Goal: Task Accomplishment & Management: Manage account settings

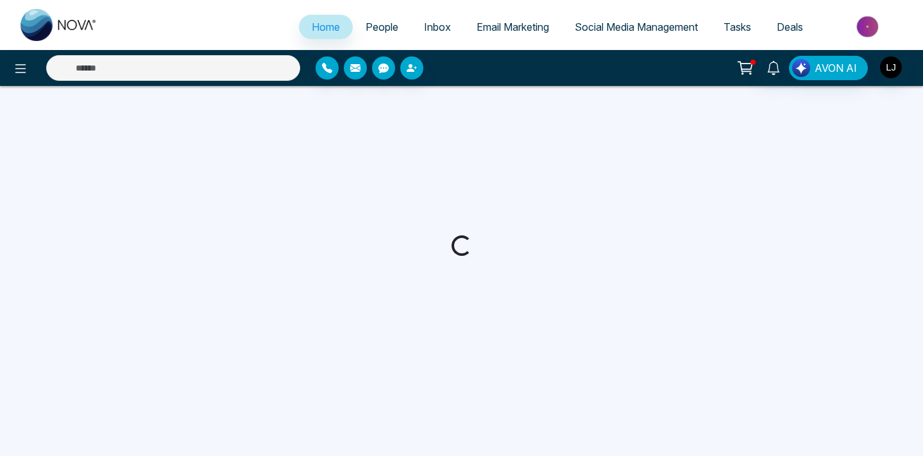
select select "*"
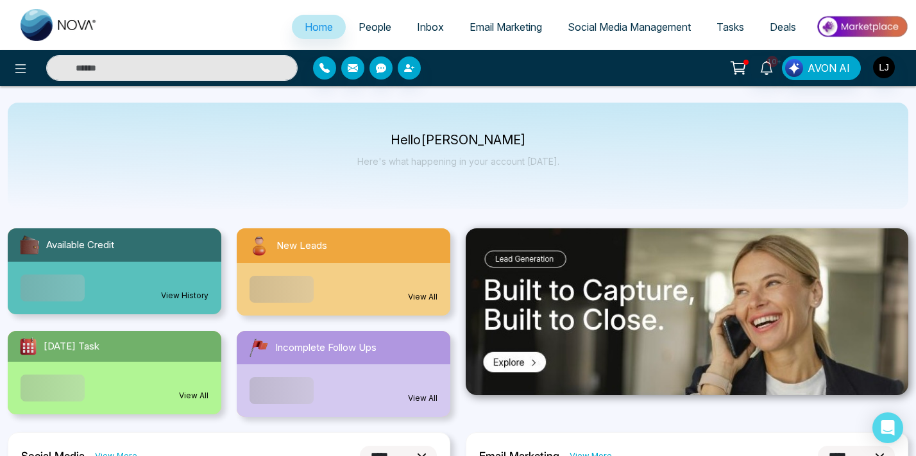
click at [616, 40] on li "Social Media Management" at bounding box center [629, 28] width 149 height 26
click at [616, 32] on span "Social Media Management" at bounding box center [629, 27] width 123 height 13
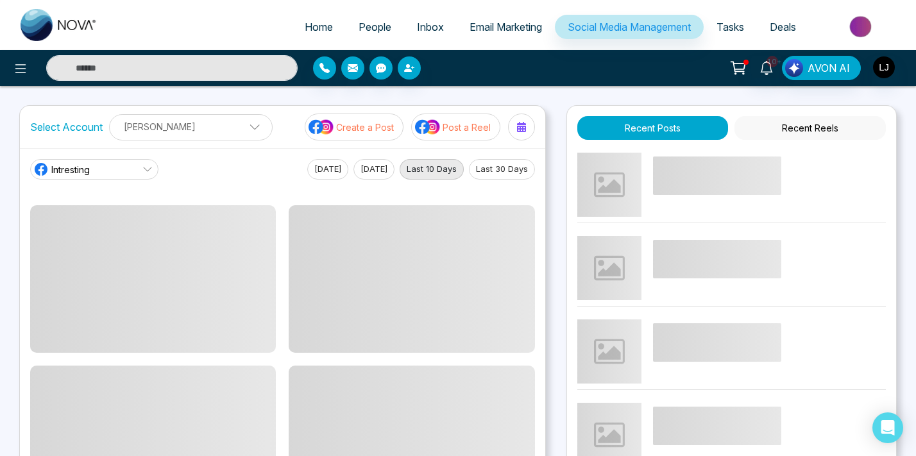
click at [577, 85] on div "10+ AVON AI" at bounding box center [458, 68] width 916 height 36
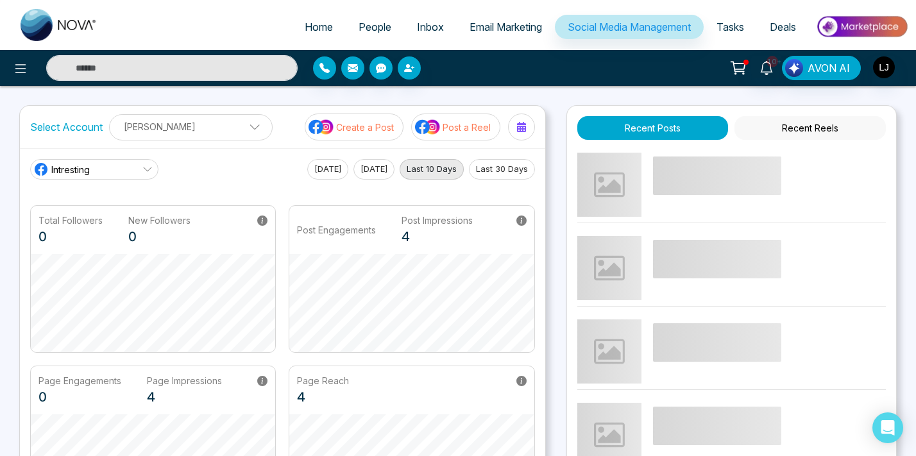
click at [559, 90] on div "Home People Inbox Email Marketing Social Media Management Tasks Deals 10+ AVON …" at bounding box center [458, 414] width 916 height 829
click at [562, 74] on div "10+ AVON AI" at bounding box center [725, 68] width 366 height 24
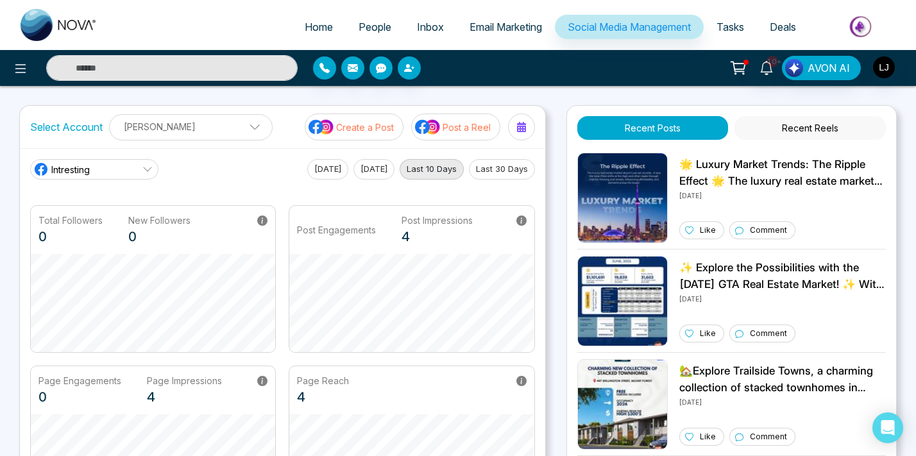
click at [159, 129] on p "[PERSON_NAME]" at bounding box center [190, 126] width 147 height 21
click at [244, 89] on div "Home People Inbox Email Marketing Social Media Management Tasks Deals 10+ AVON …" at bounding box center [458, 414] width 916 height 829
click at [122, 168] on link "Intresting" at bounding box center [94, 169] width 128 height 21
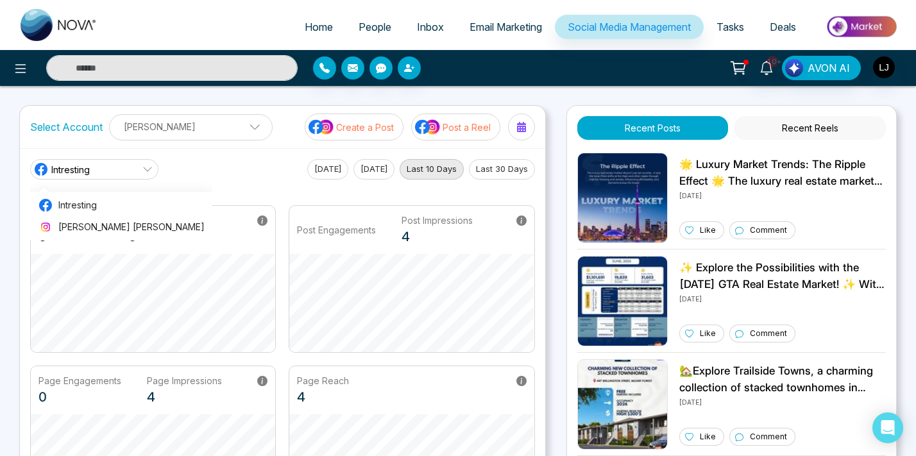
click at [193, 184] on main "Intresting Intresting Lokesh Avinash Joshi Today Yesterday Last 10 Days Last 30…" at bounding box center [282, 336] width 505 height 354
click at [215, 128] on p "[PERSON_NAME]" at bounding box center [190, 126] width 147 height 21
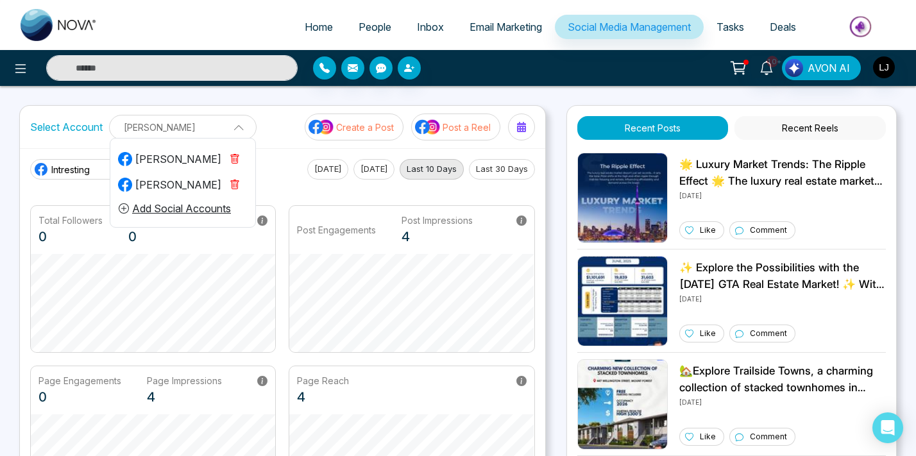
click at [206, 209] on button "Add Social Accounts" at bounding box center [175, 208] width 114 height 17
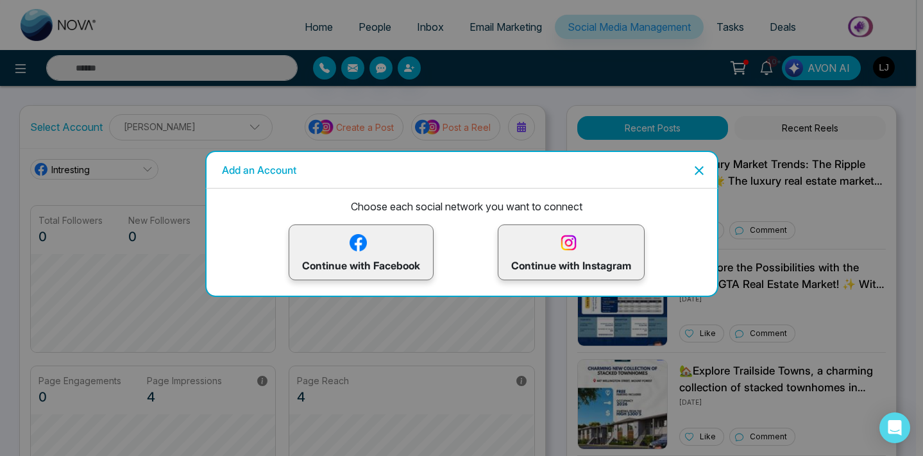
click at [700, 170] on icon "Close" at bounding box center [699, 170] width 9 height 9
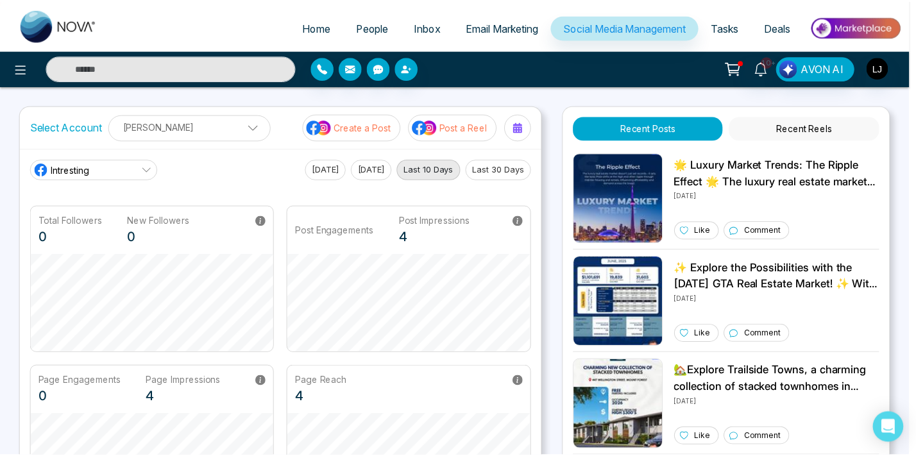
scroll to position [78, 0]
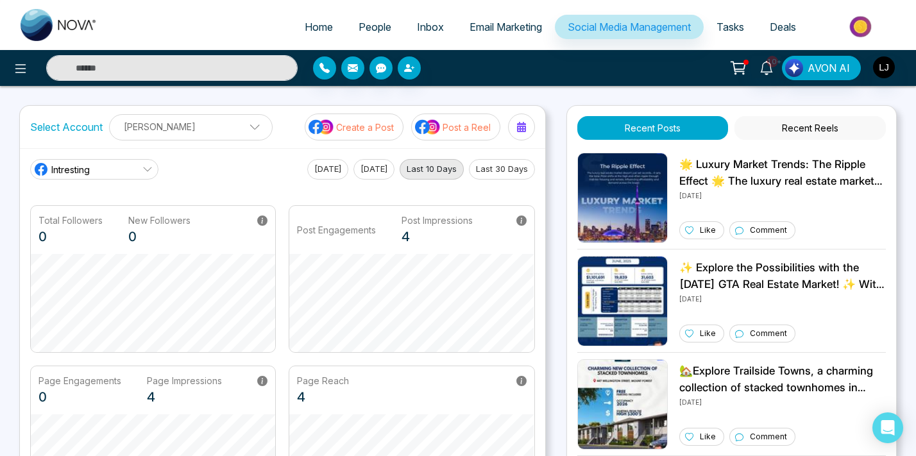
click at [129, 176] on link "Intresting" at bounding box center [94, 169] width 128 height 21
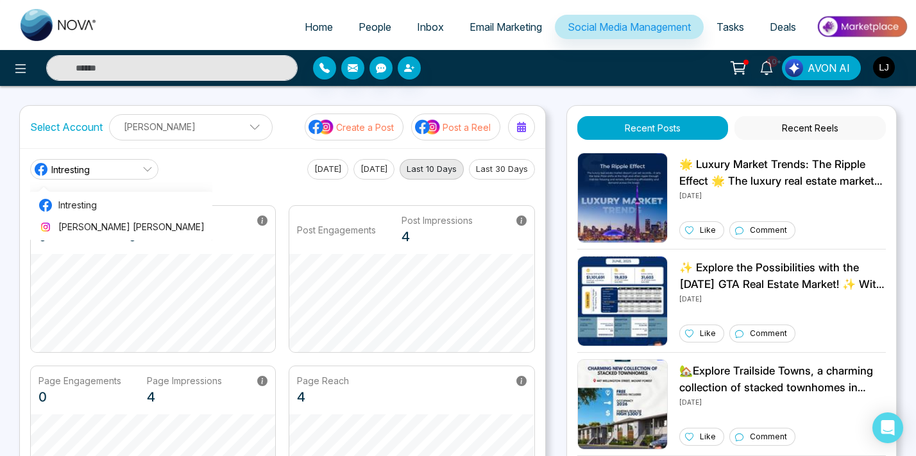
click at [159, 135] on p "[PERSON_NAME]" at bounding box center [190, 126] width 147 height 21
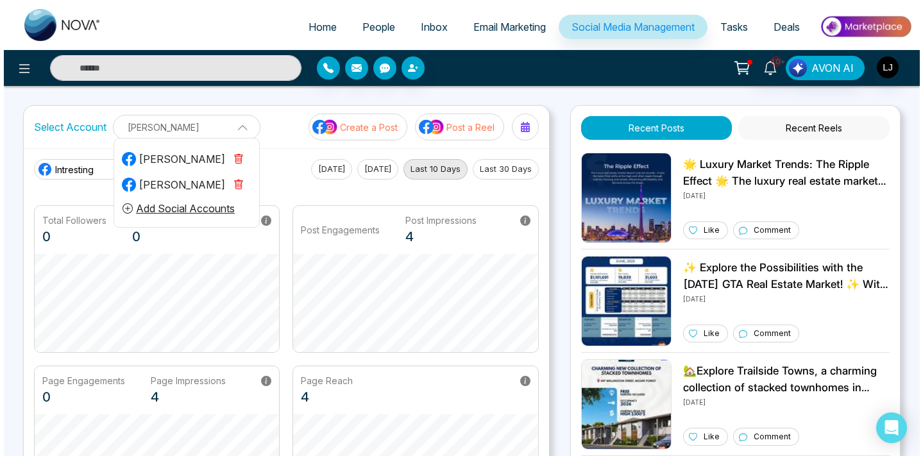
scroll to position [0, 0]
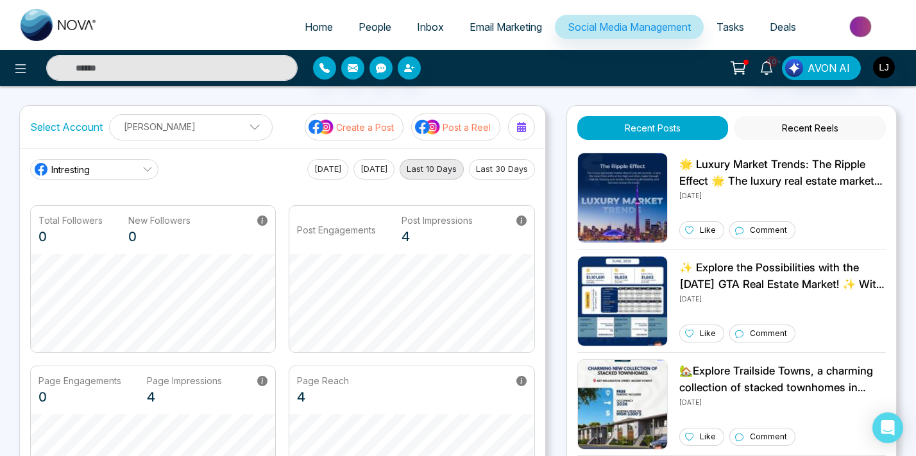
click at [190, 125] on p "[PERSON_NAME]" at bounding box center [190, 126] width 147 height 21
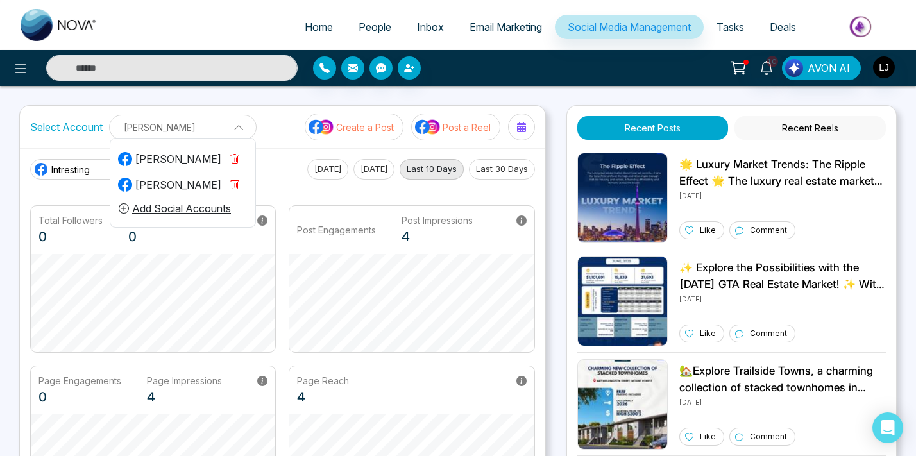
click at [173, 212] on button "Add Social Accounts" at bounding box center [175, 208] width 114 height 17
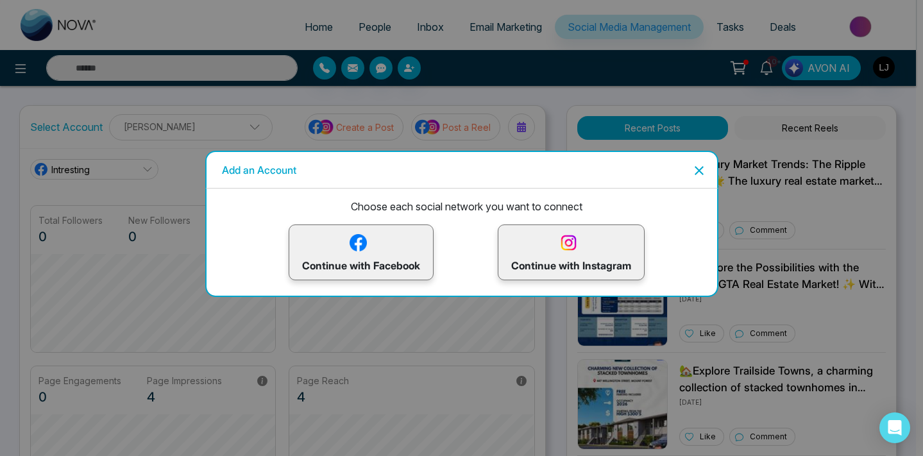
click at [570, 249] on img at bounding box center [569, 243] width 22 height 22
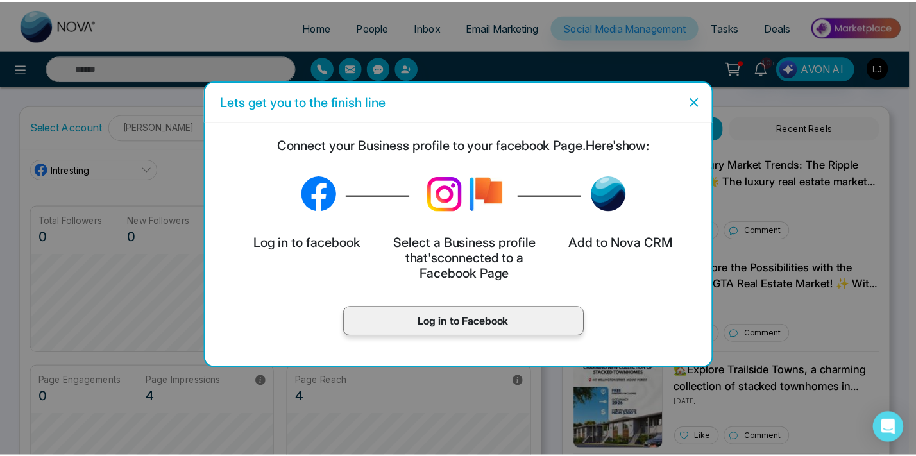
scroll to position [78, 0]
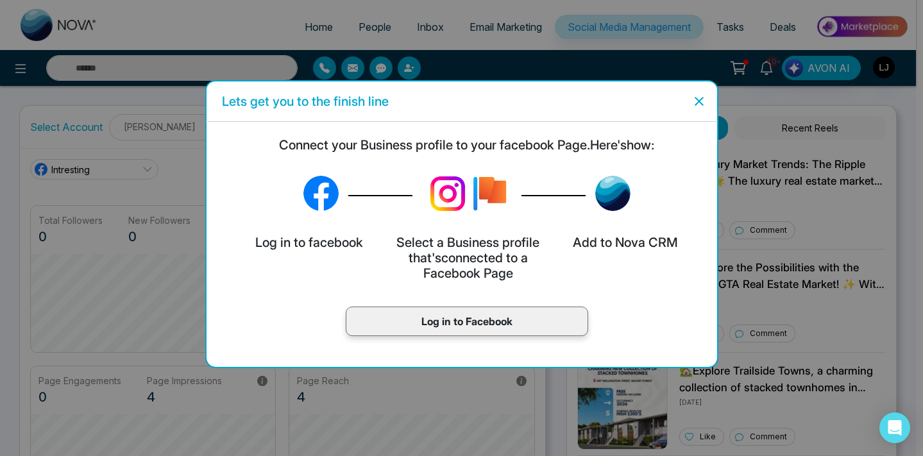
click at [490, 327] on p "Log in to Facebook" at bounding box center [467, 321] width 216 height 15
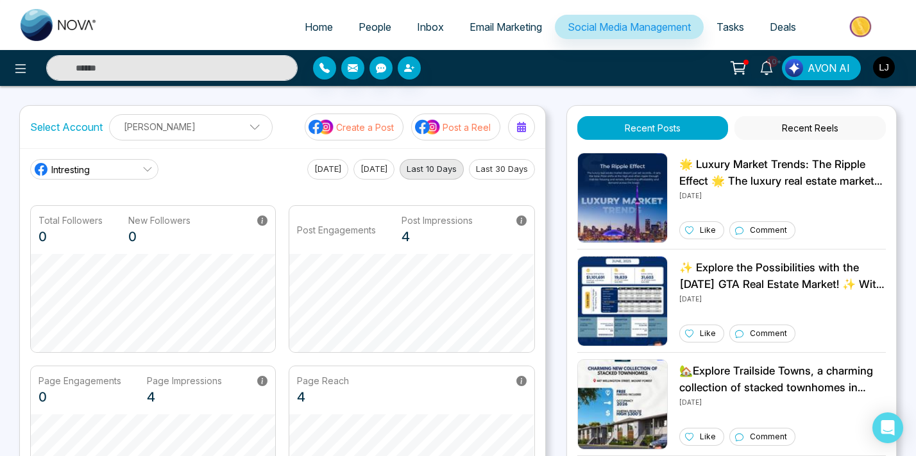
click at [489, 82] on div "10+ AVON AI" at bounding box center [458, 68] width 916 height 36
click at [75, 164] on span "Intresting" at bounding box center [70, 169] width 39 height 13
click at [203, 166] on div "Intresting Intresting Lokesh Avinash Joshi Today Yesterday Last 10 Days Last 30…" at bounding box center [282, 169] width 505 height 21
click at [500, 74] on div at bounding box center [420, 67] width 214 height 23
click at [496, 75] on div at bounding box center [420, 67] width 214 height 23
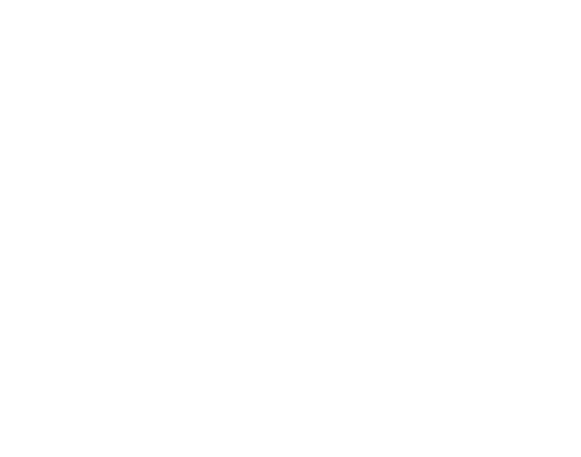
select select "*"
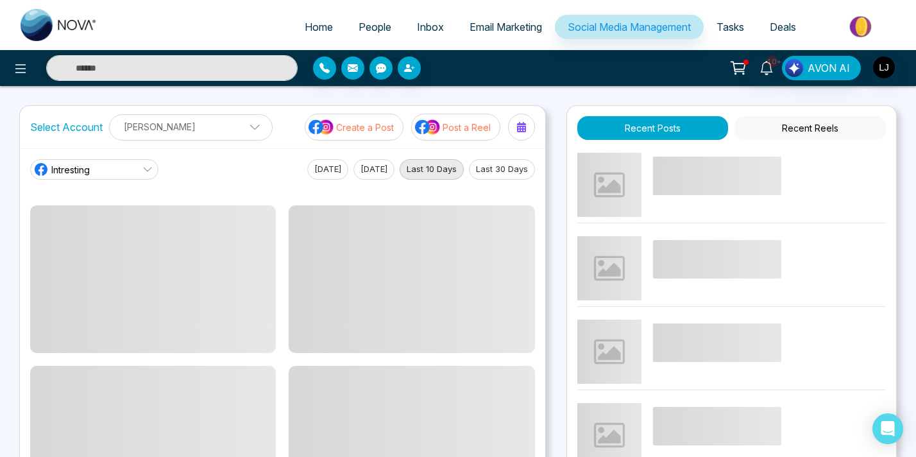
click at [488, 52] on div "10+ AVON AI" at bounding box center [458, 68] width 916 height 36
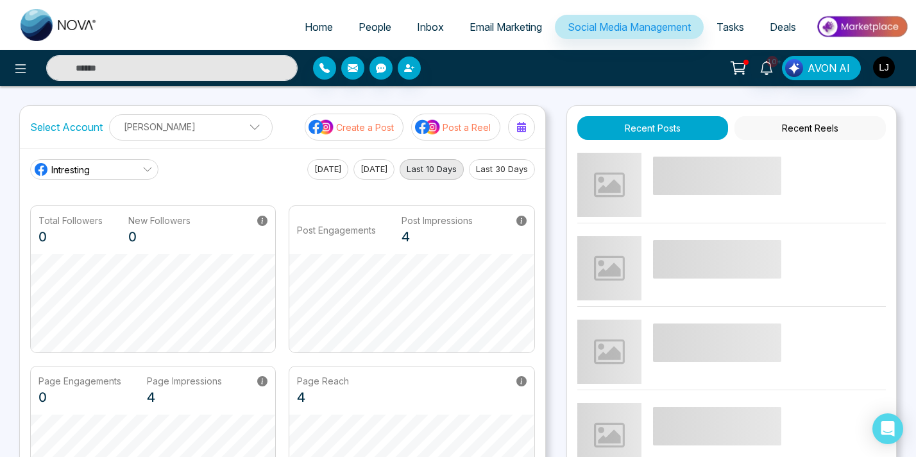
click at [884, 64] on img "button" at bounding box center [884, 67] width 22 height 22
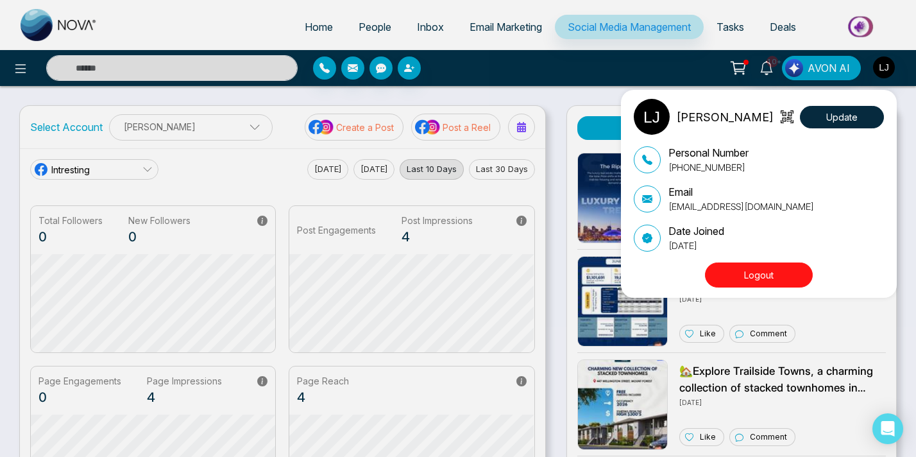
click at [758, 281] on button "Logout" at bounding box center [759, 274] width 108 height 25
